Goal: Complete application form

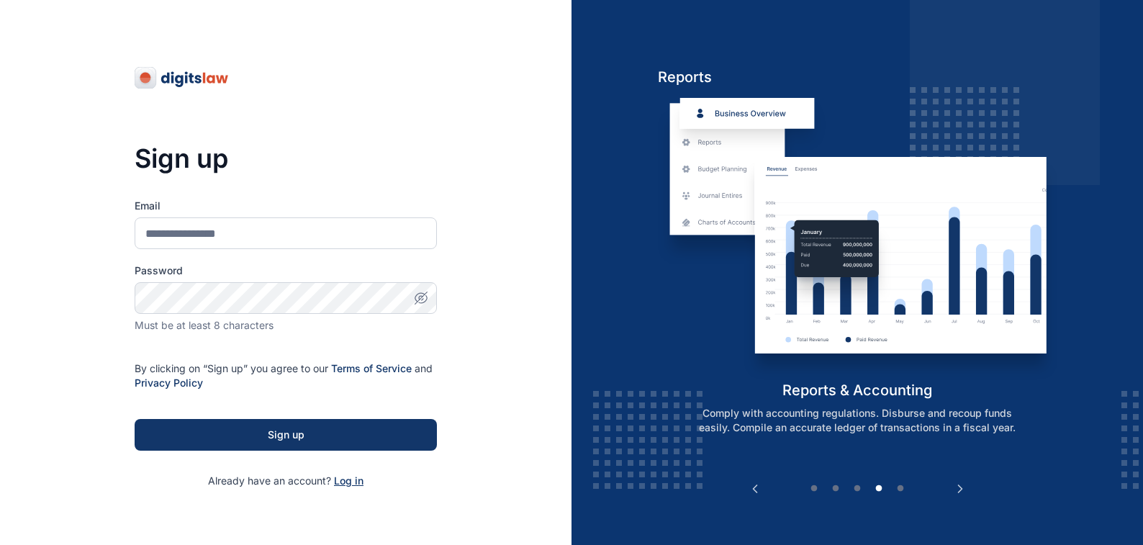
click at [344, 482] on span "Log in" at bounding box center [349, 481] width 30 height 12
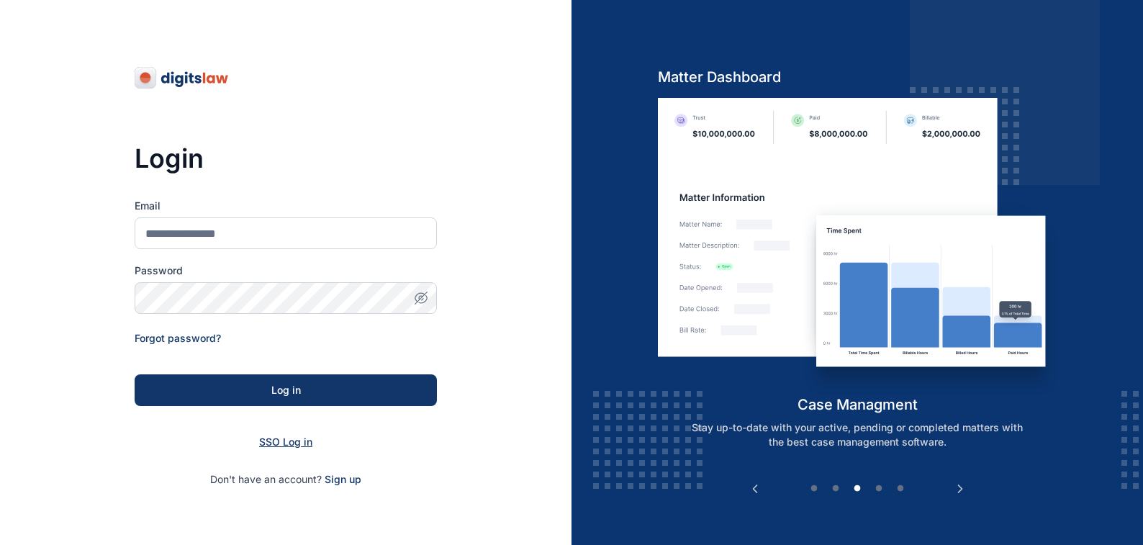
click at [279, 439] on span "SSO Log in" at bounding box center [285, 442] width 53 height 12
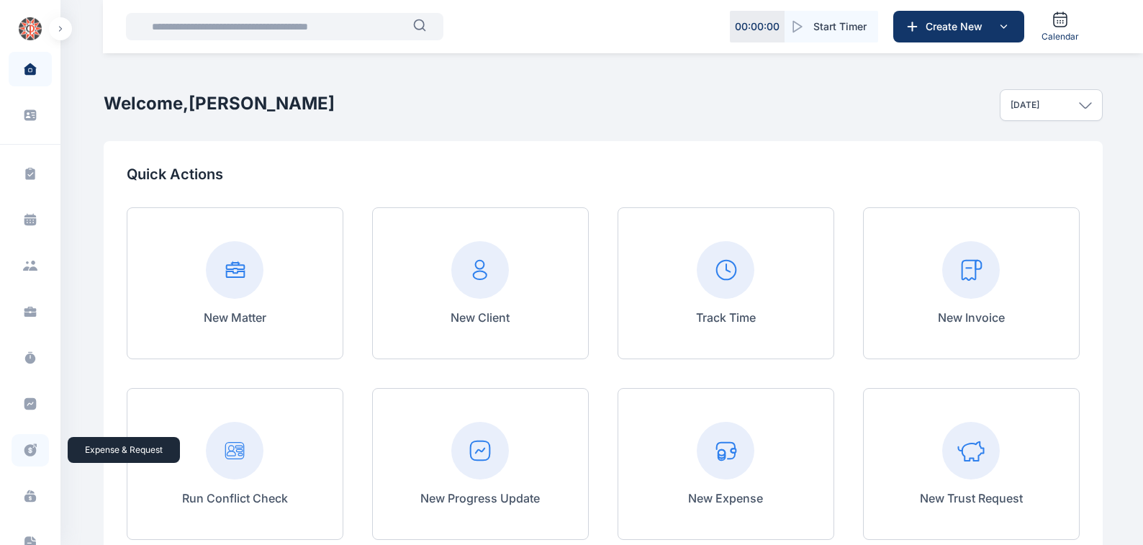
click at [29, 449] on icon at bounding box center [30, 450] width 12 height 12
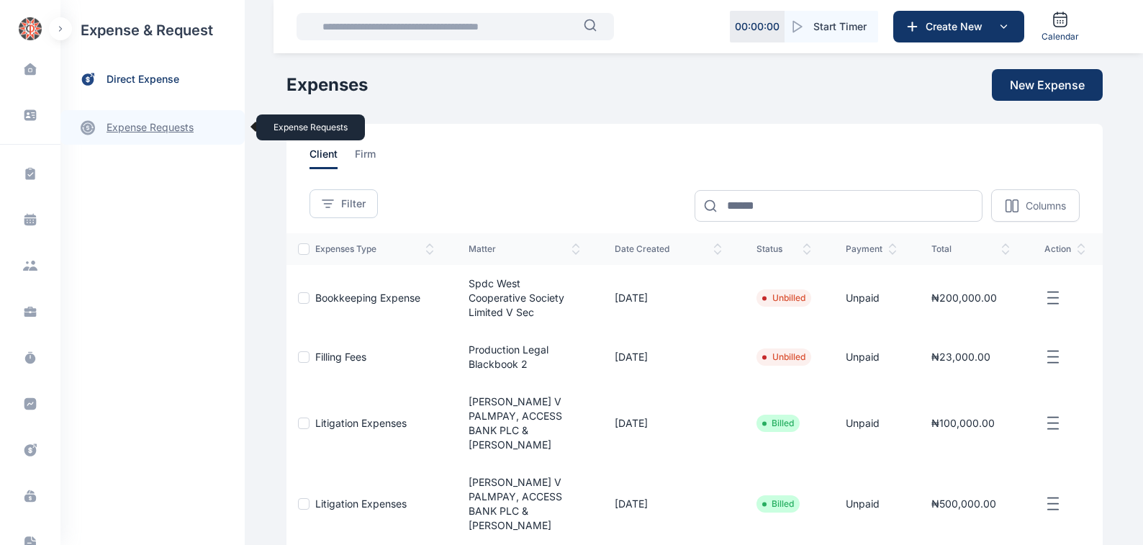
click at [128, 127] on link "expense requests expense requests" at bounding box center [152, 127] width 184 height 35
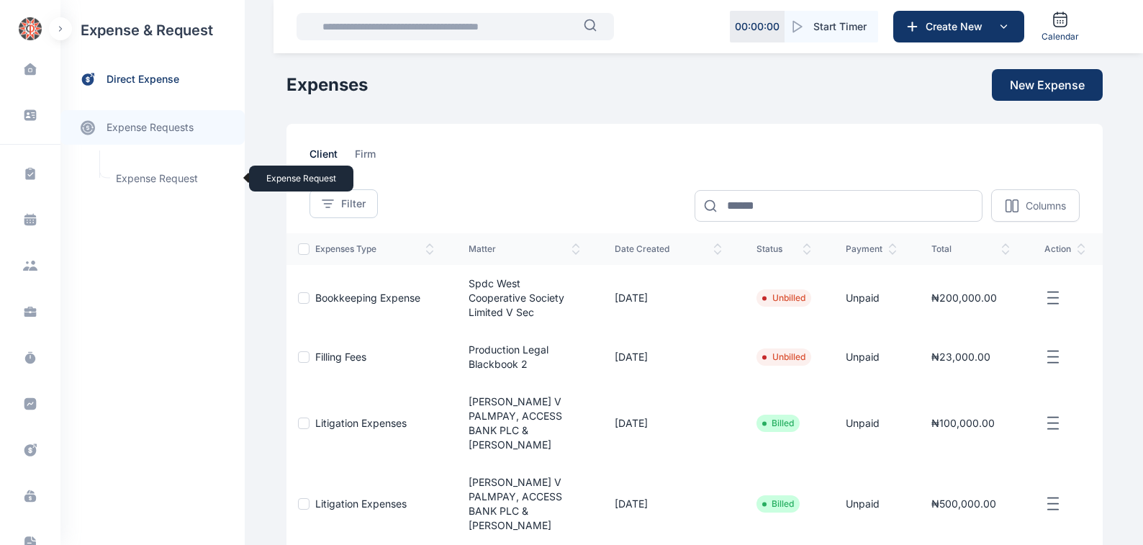
click at [139, 179] on span "Expense Request Expense Request" at bounding box center [172, 178] width 130 height 27
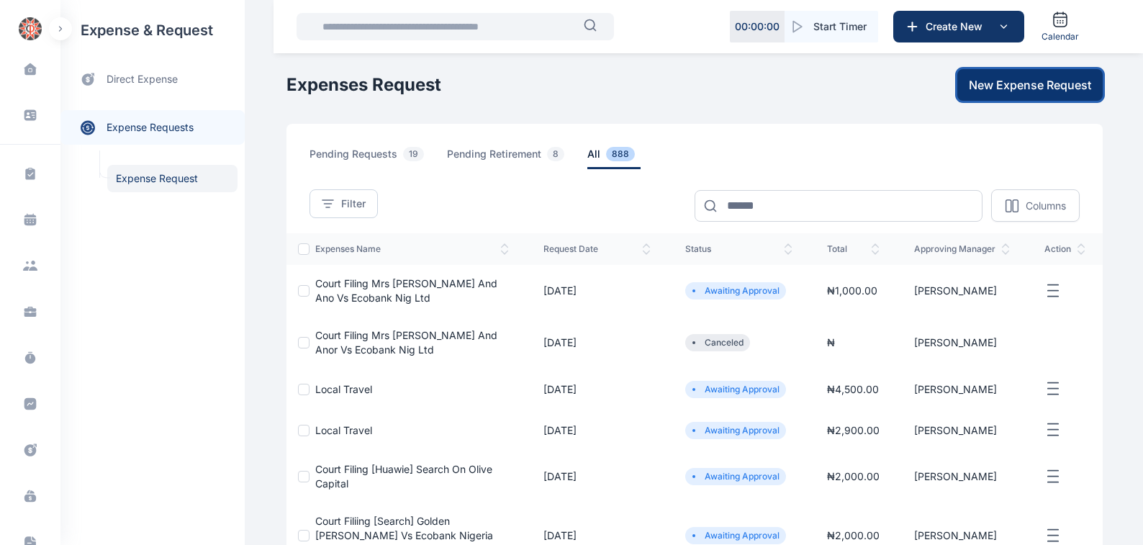
click at [1020, 84] on span "New Expense Request" at bounding box center [1030, 84] width 122 height 17
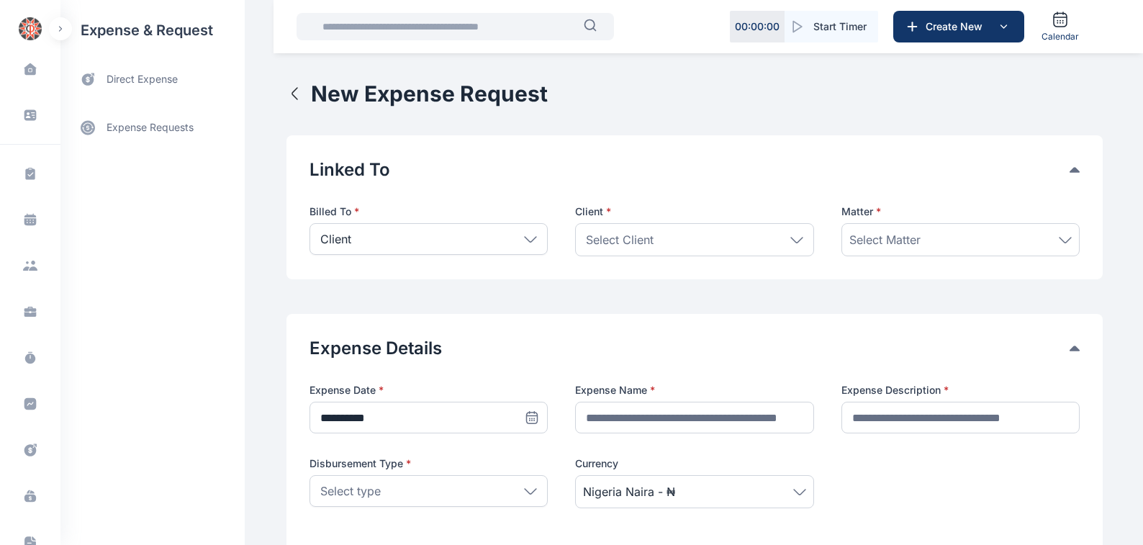
click at [525, 239] on icon at bounding box center [531, 238] width 12 height 5
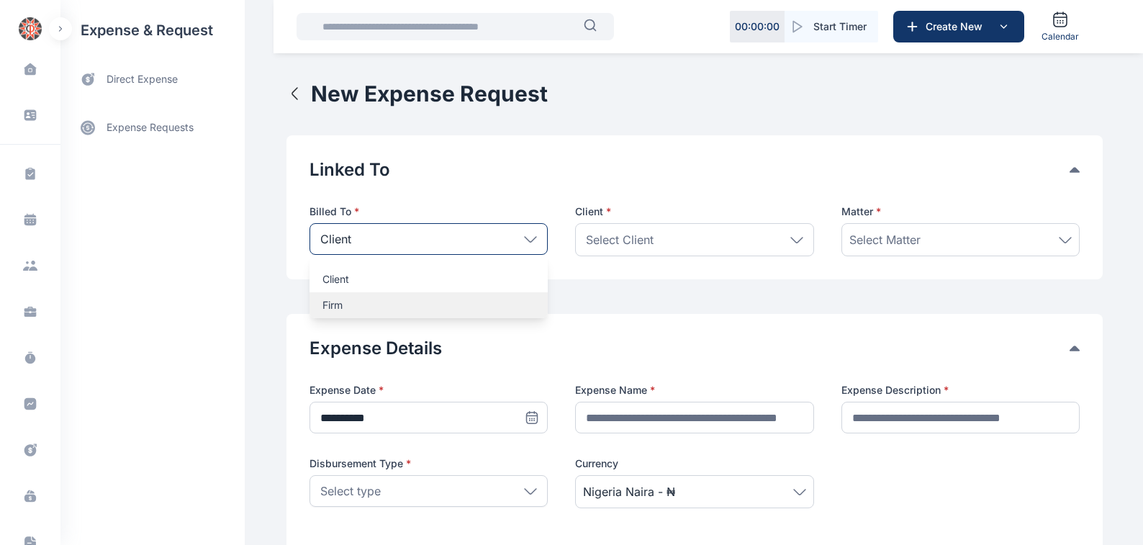
click at [323, 305] on p "Firm" at bounding box center [429, 305] width 212 height 14
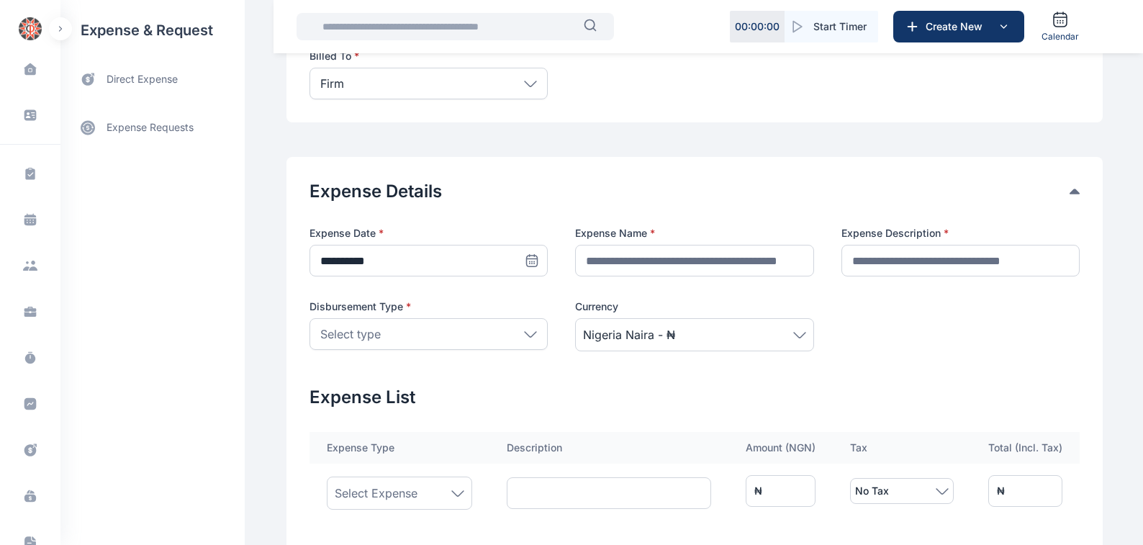
scroll to position [163, 0]
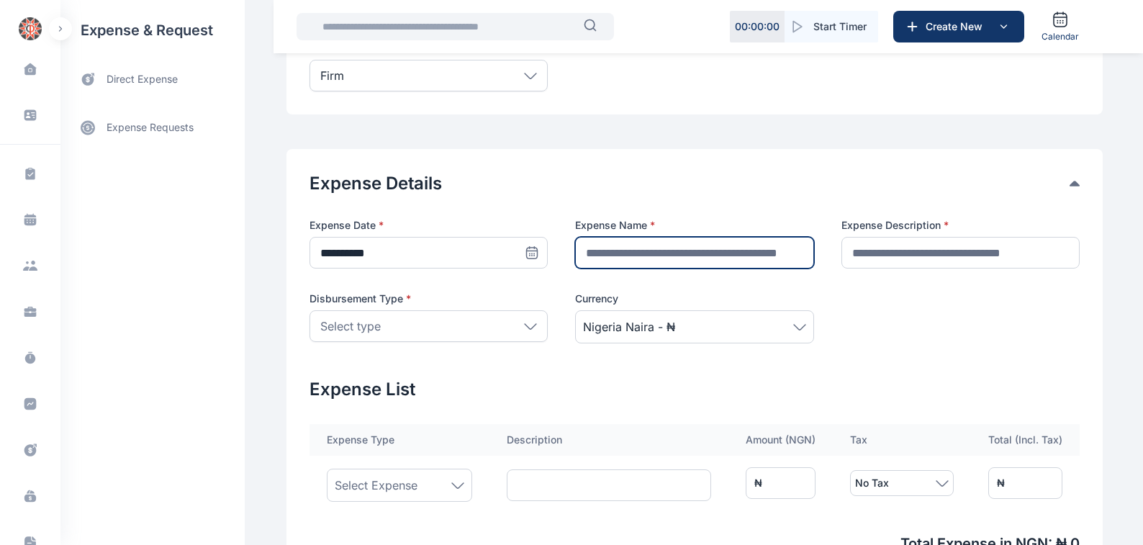
drag, startPoint x: 583, startPoint y: 253, endPoint x: 621, endPoint y: 241, distance: 40.8
click at [583, 253] on input "text" at bounding box center [694, 253] width 238 height 32
type input "**********"
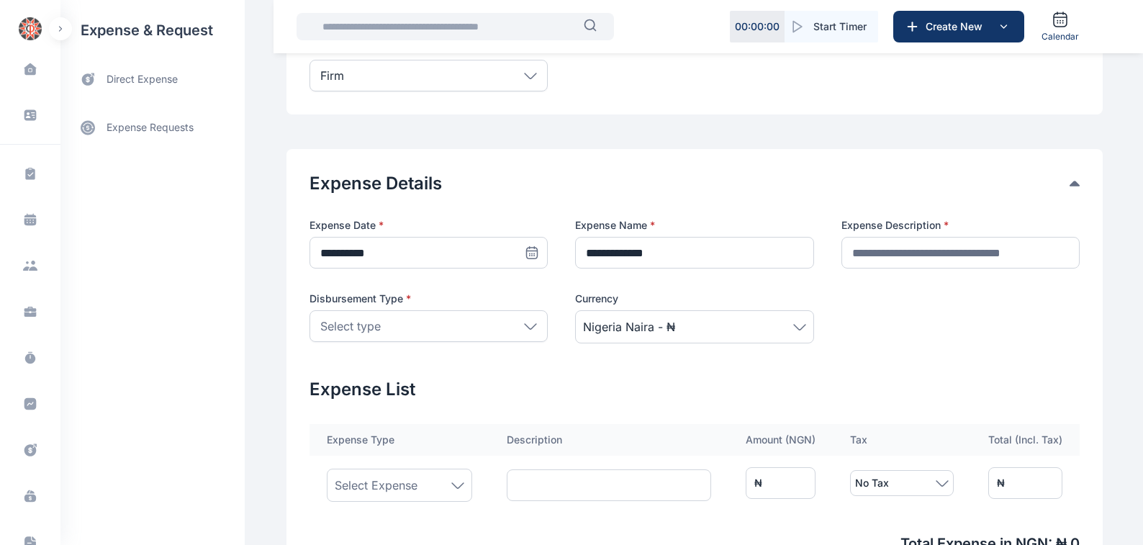
click at [524, 326] on icon at bounding box center [530, 326] width 13 height 6
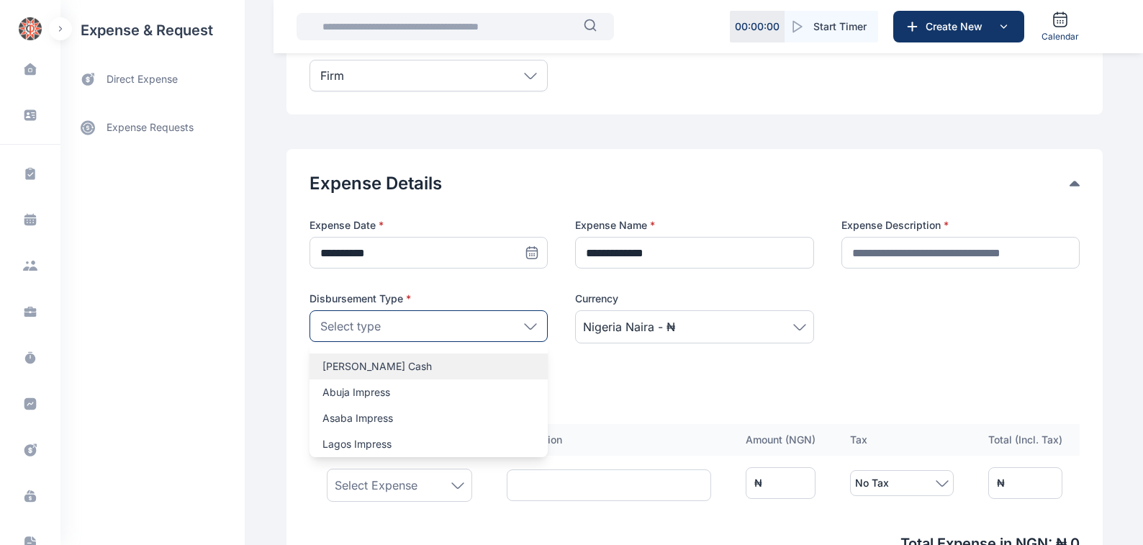
click at [328, 364] on p "[PERSON_NAME] Cash" at bounding box center [429, 366] width 212 height 14
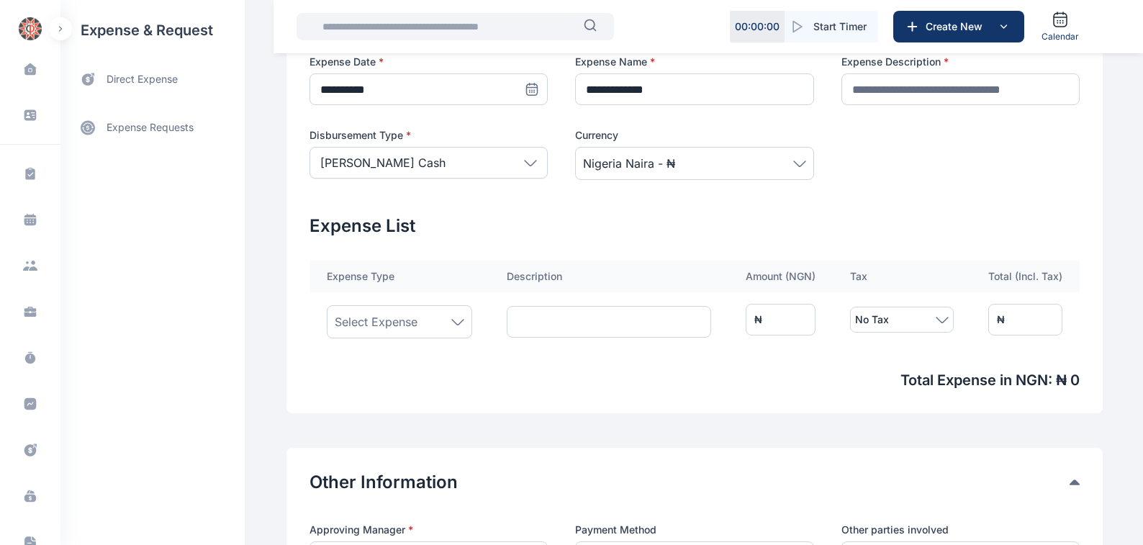
scroll to position [245, 0]
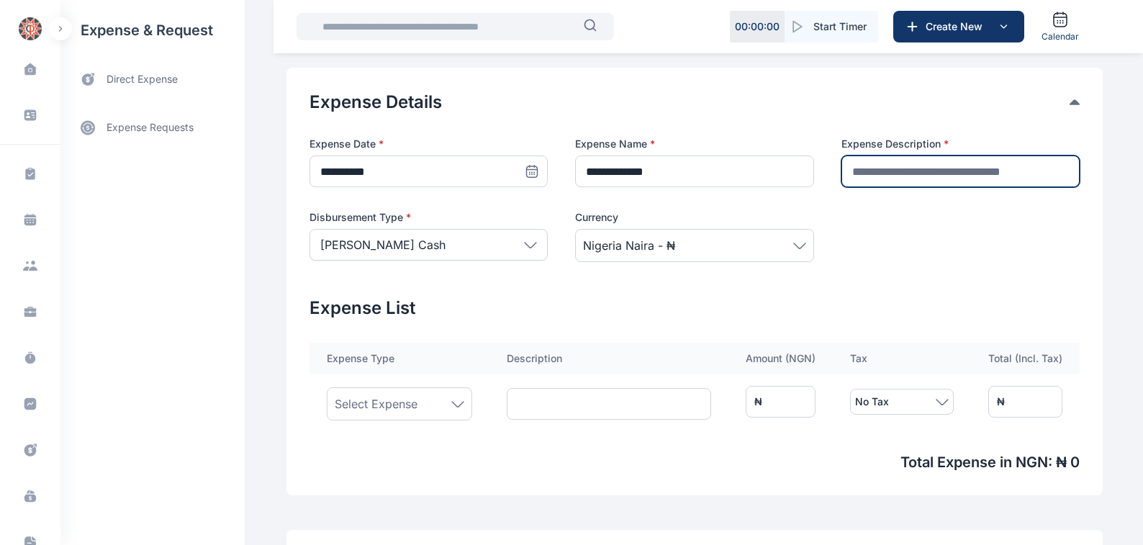
click at [853, 168] on input "text" at bounding box center [961, 172] width 238 height 32
type input "********"
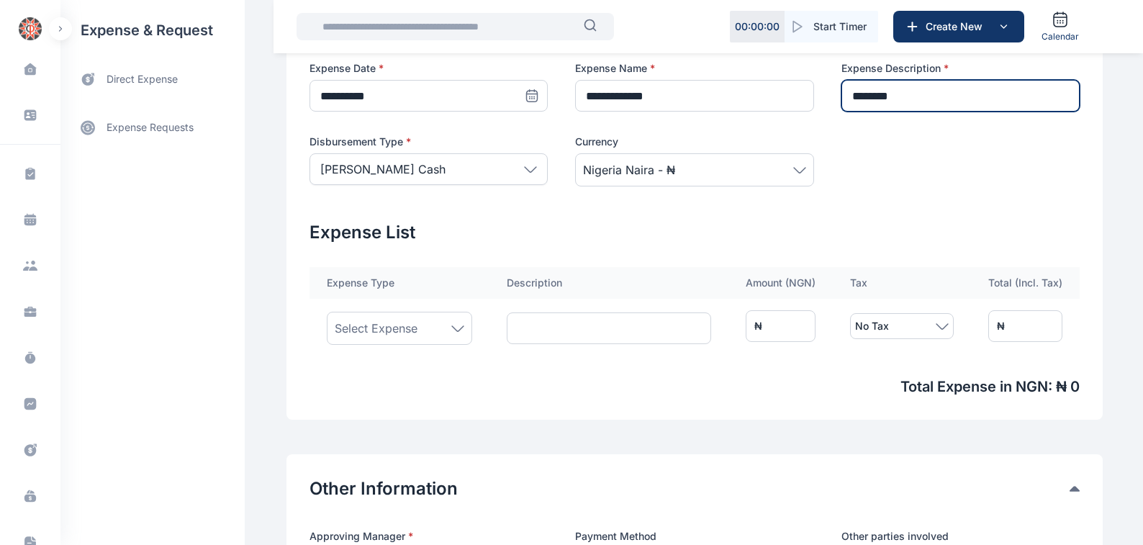
scroll to position [327, 0]
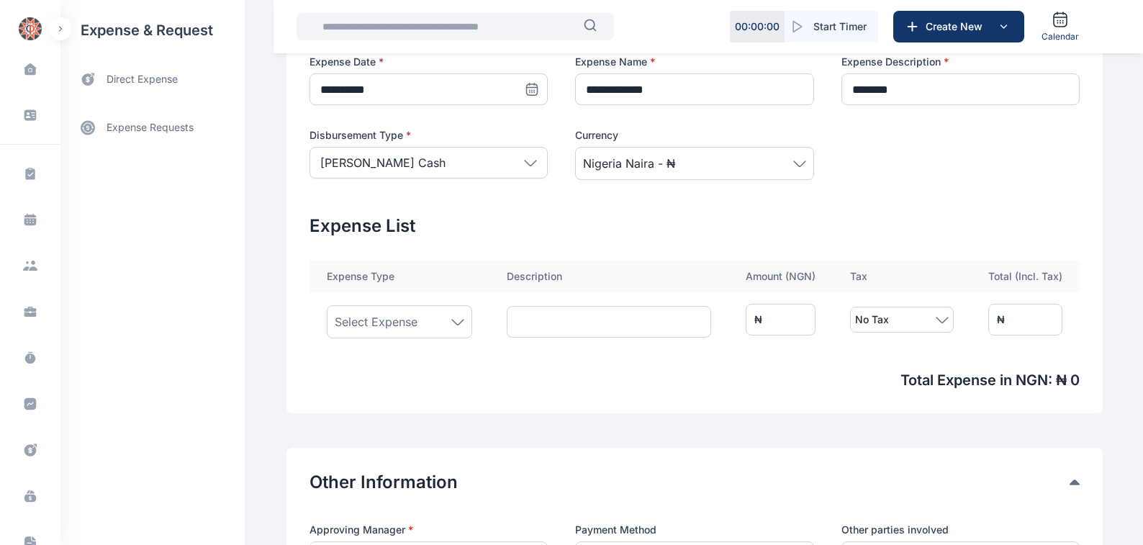
click at [453, 323] on icon at bounding box center [457, 322] width 13 height 6
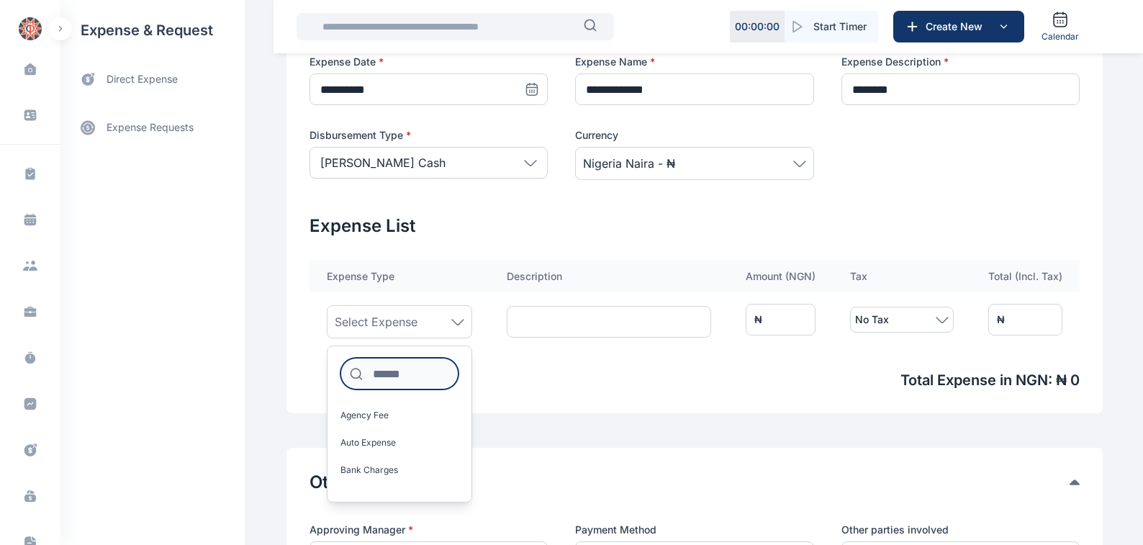
click at [374, 373] on input at bounding box center [400, 374] width 118 height 32
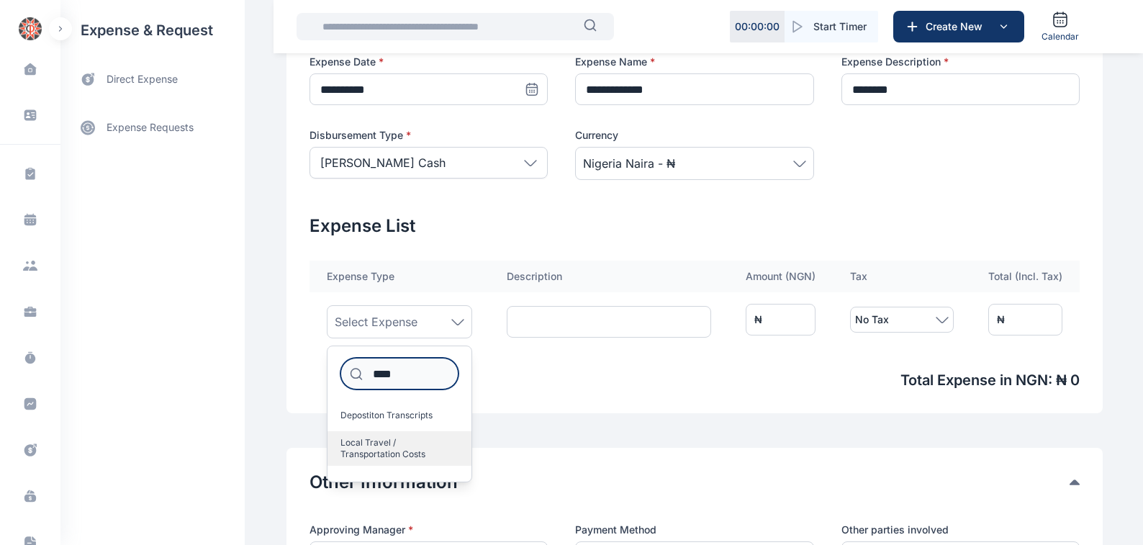
type input "****"
click at [371, 444] on span "Local Travel / Transportation Costs" at bounding box center [394, 448] width 107 height 23
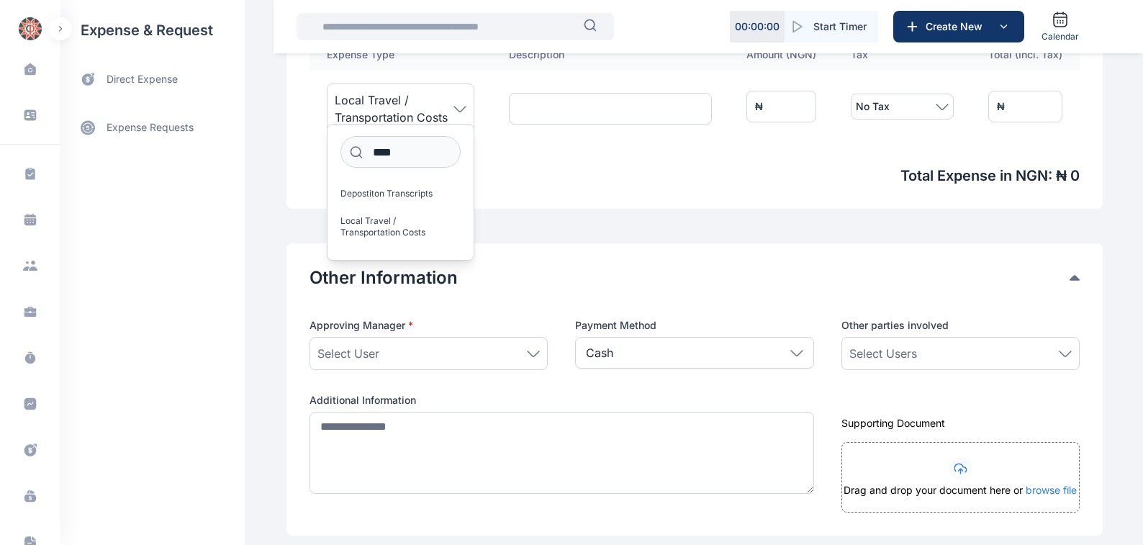
scroll to position [572, 0]
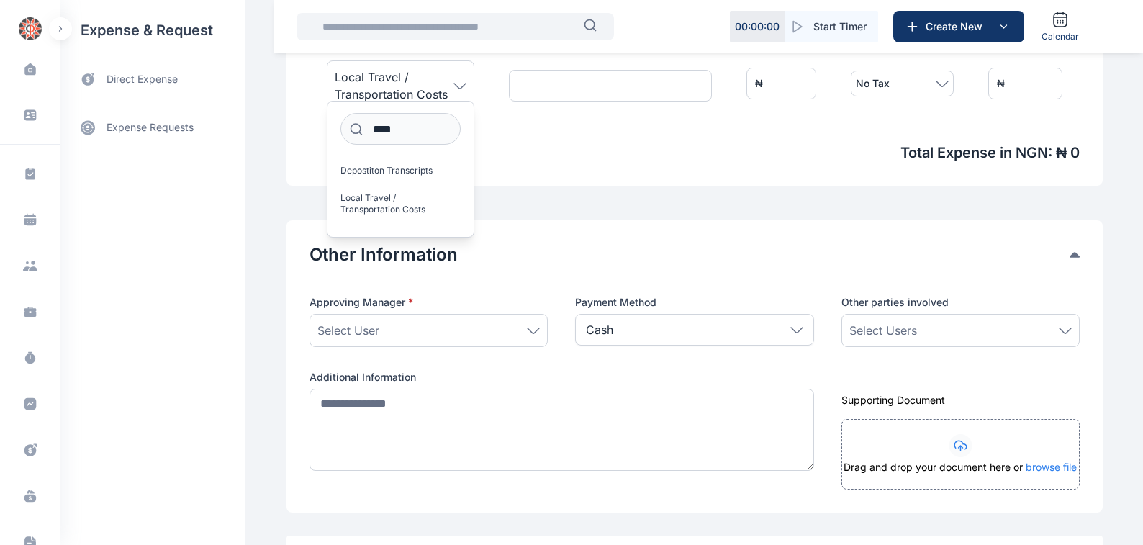
click at [527, 330] on icon at bounding box center [533, 331] width 13 height 6
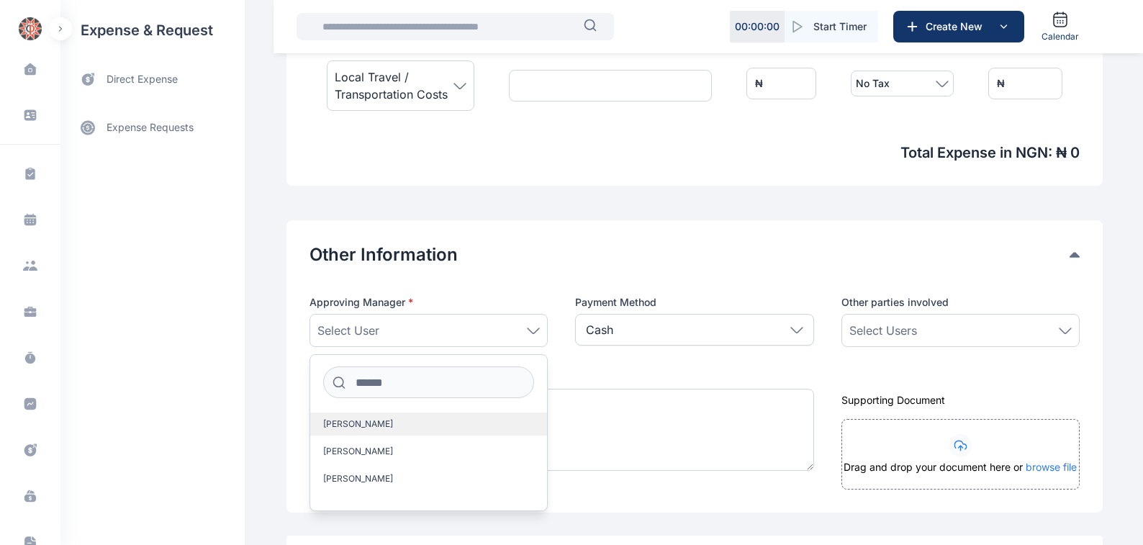
click at [332, 425] on span "[PERSON_NAME]" at bounding box center [358, 424] width 70 height 12
click at [1066, 328] on icon at bounding box center [1065, 331] width 13 height 6
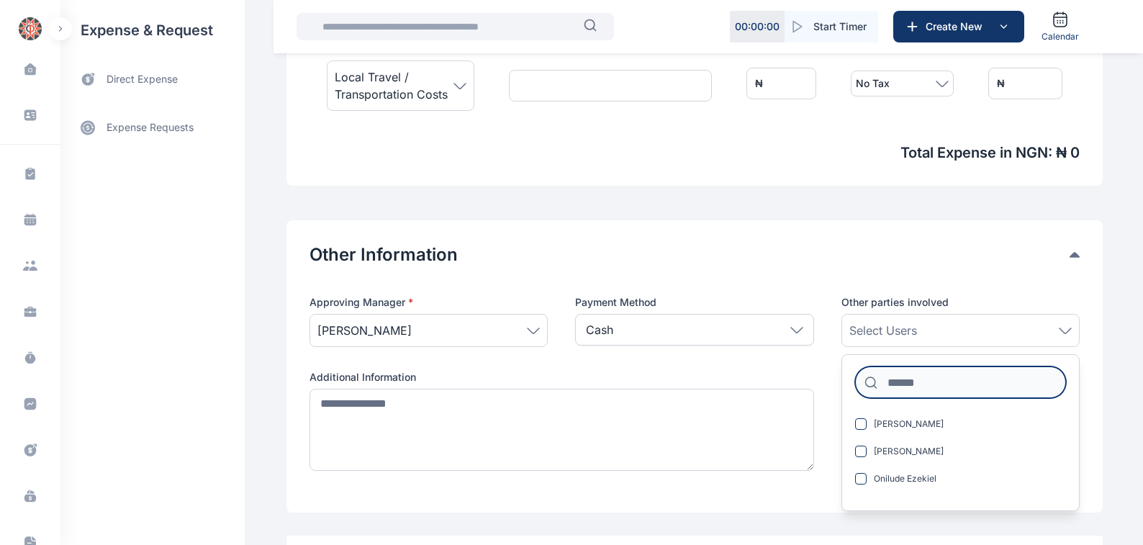
drag, startPoint x: 887, startPoint y: 382, endPoint x: 1038, endPoint y: 395, distance: 151.8
click at [887, 380] on input at bounding box center [960, 383] width 211 height 32
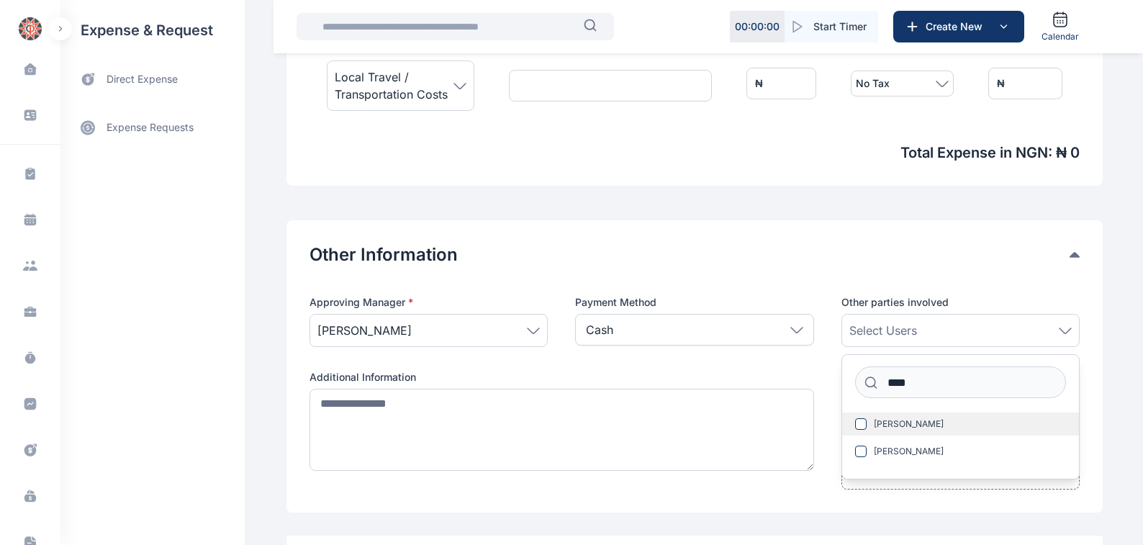
click at [905, 422] on span "[PERSON_NAME]" at bounding box center [909, 424] width 70 height 12
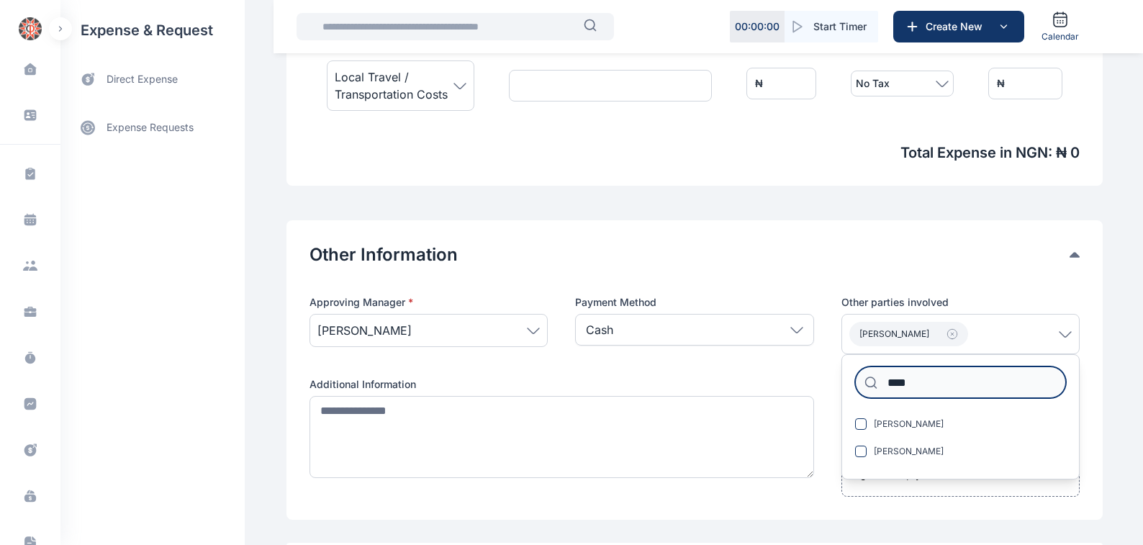
click at [912, 377] on input "****" at bounding box center [960, 383] width 211 height 32
type input "*"
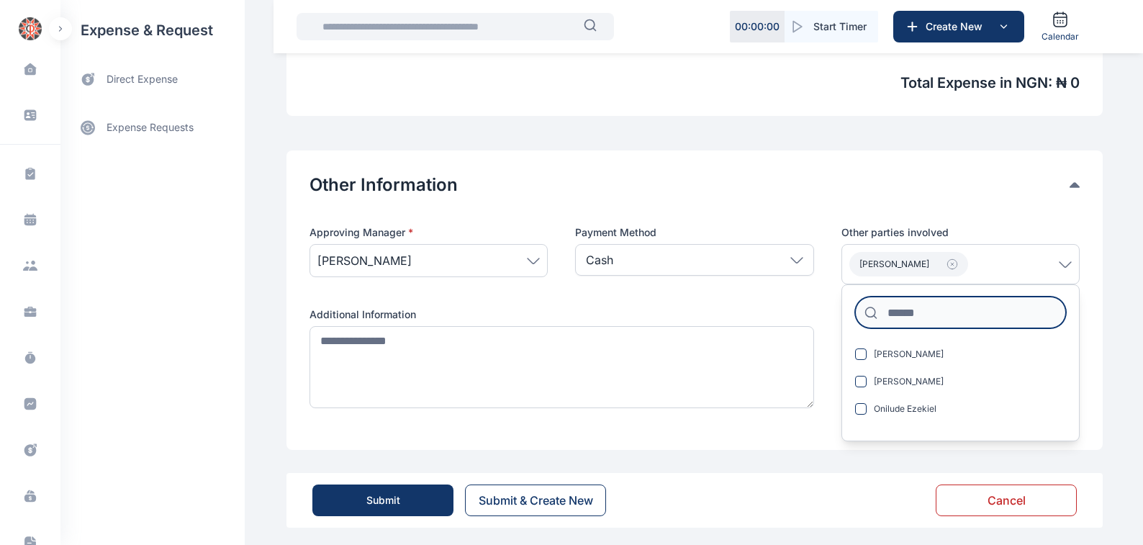
scroll to position [647, 0]
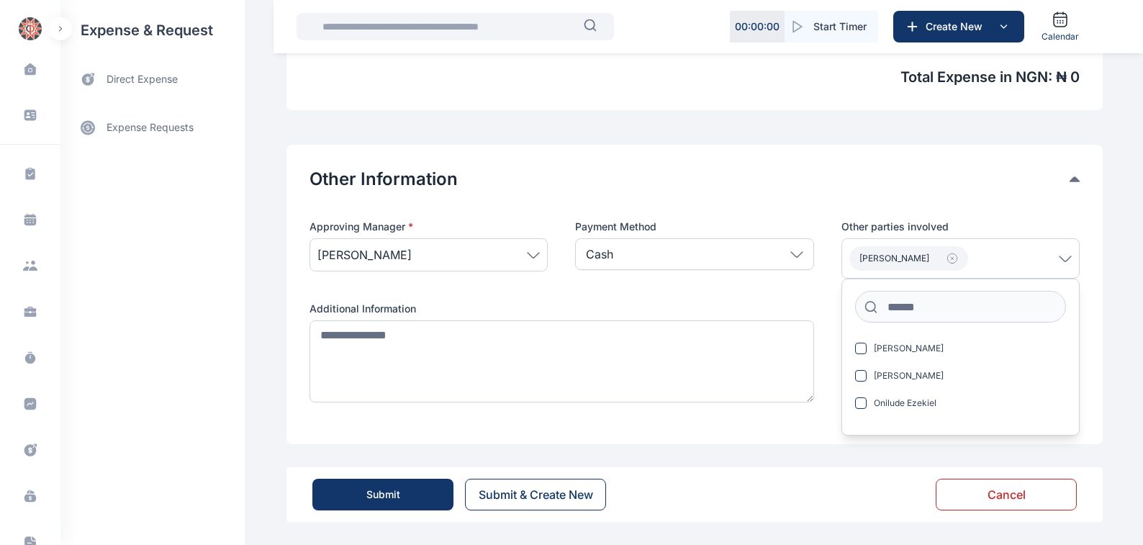
click at [830, 364] on div "Approving Manager * [PERSON_NAME] Payment Method Cash Cash Cheque Credit Card O…" at bounding box center [695, 321] width 770 height 202
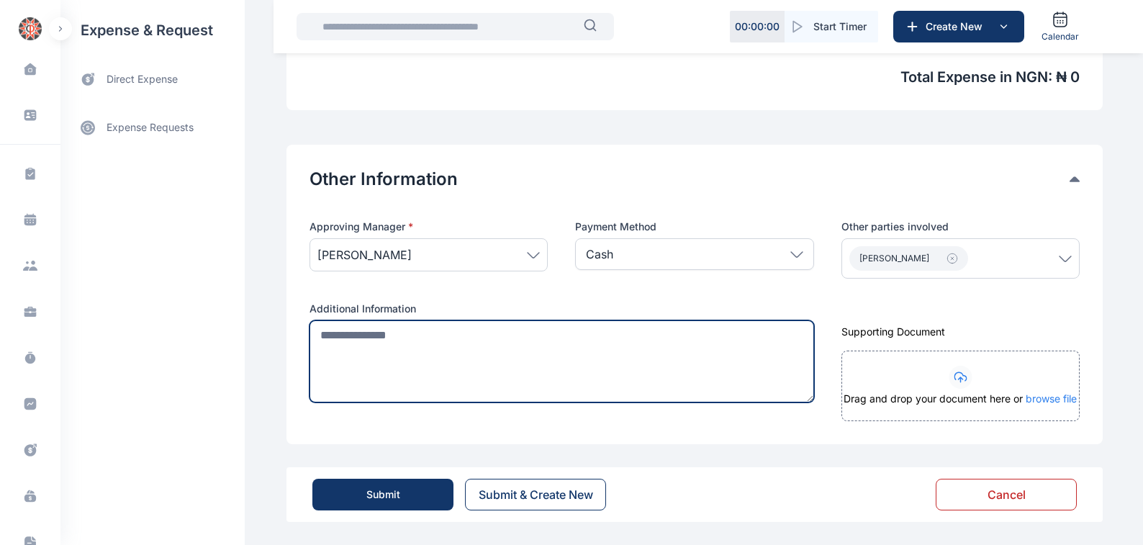
click at [310, 334] on textarea at bounding box center [562, 361] width 505 height 82
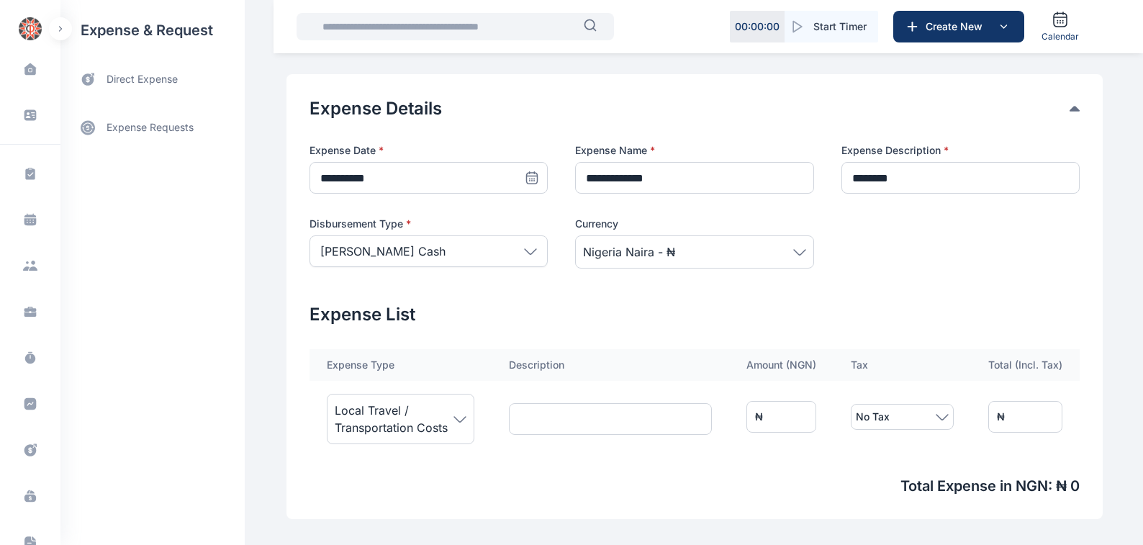
scroll to position [238, 0]
type textarea "**********"
drag, startPoint x: 809, startPoint y: 416, endPoint x: 613, endPoint y: 469, distance: 202.8
click at [678, 457] on div "Expense Type Description Amount ( NGN ) Tax Total (Incl. Tax) Local Travel / Tr…" at bounding box center [695, 412] width 770 height 127
type input "*"
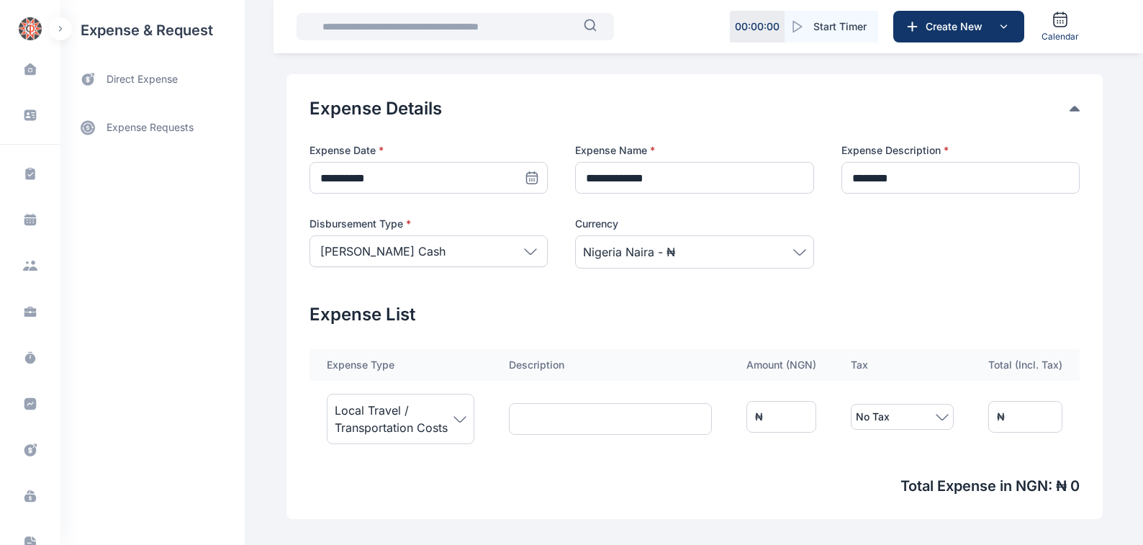
type input "*"
type input "**"
type input "***"
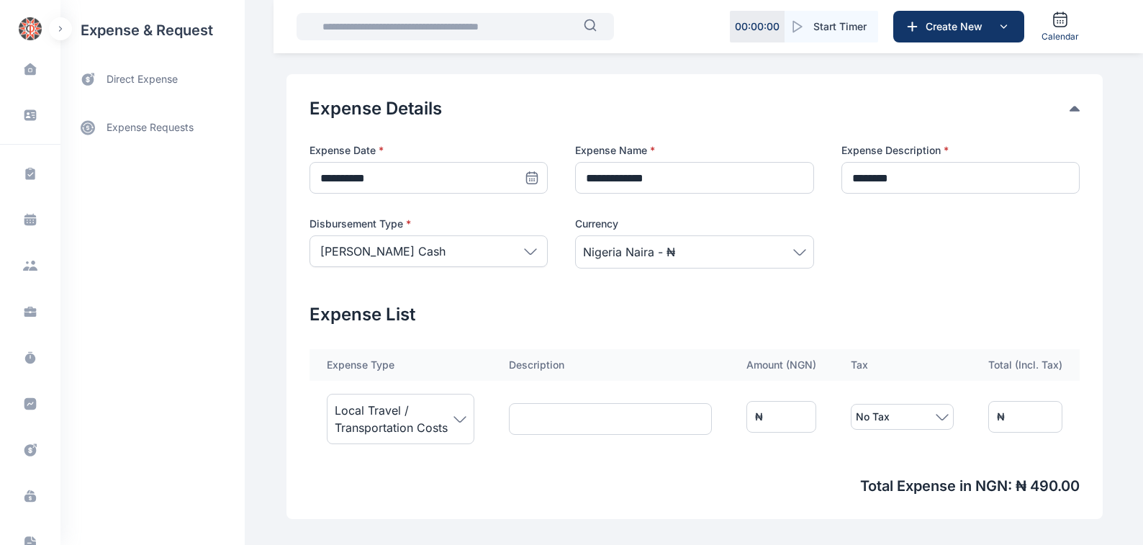
type input "****"
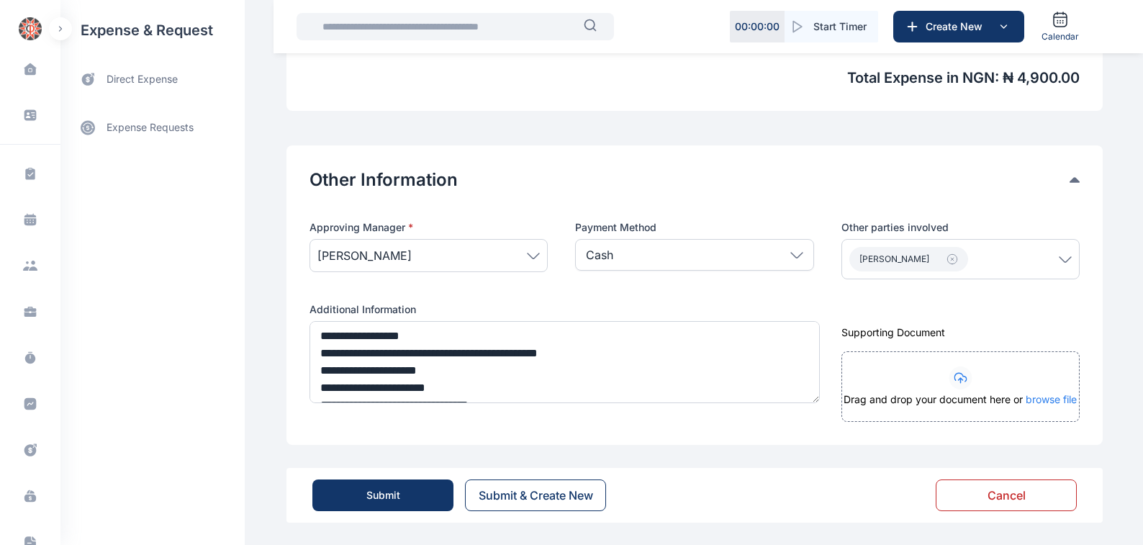
scroll to position [647, 0]
type input "****"
click at [380, 495] on div "Submit" at bounding box center [384, 494] width 34 height 14
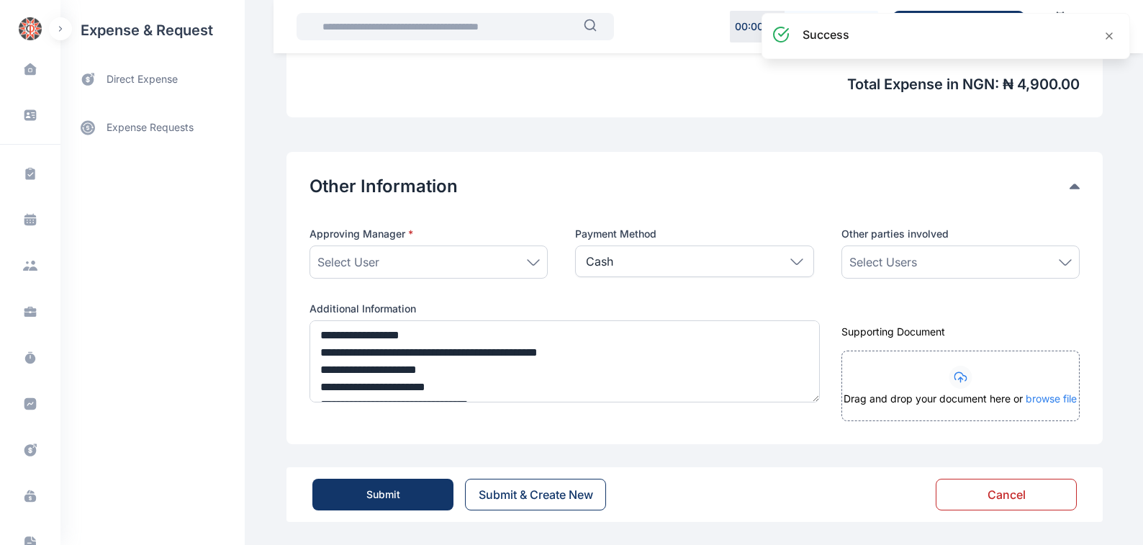
scroll to position [640, 0]
